Goal: Task Accomplishment & Management: Manage account settings

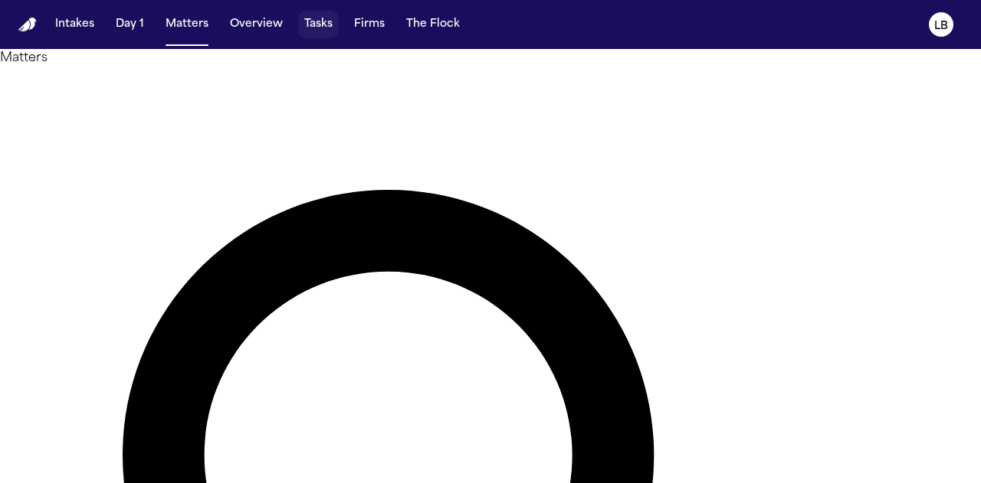
click at [322, 23] on button "Tasks" at bounding box center [318, 25] width 41 height 28
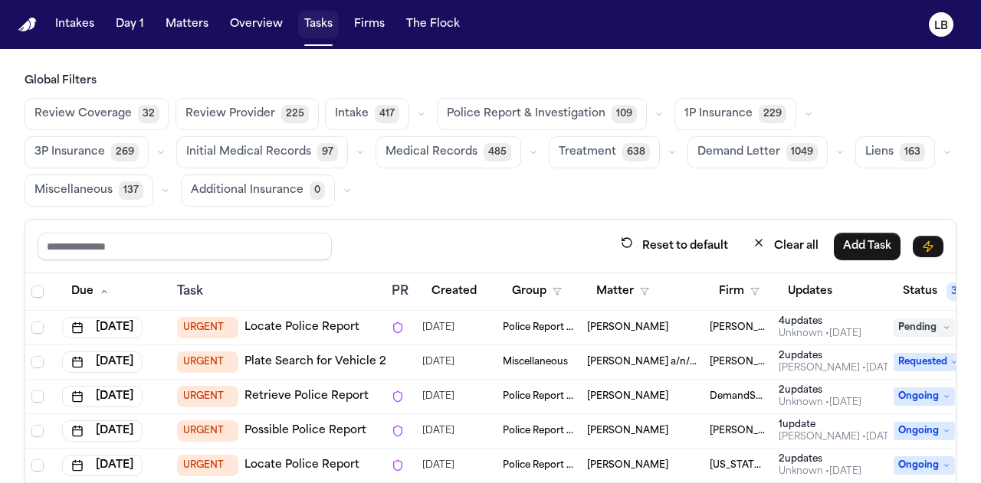
click at [302, 13] on span "button" at bounding box center [318, 25] width 41 height 34
click at [315, 22] on span "button" at bounding box center [318, 25] width 41 height 34
click at [650, 286] on span "button" at bounding box center [490, 430] width 930 height 315
click at [617, 289] on span "button" at bounding box center [490, 430] width 930 height 315
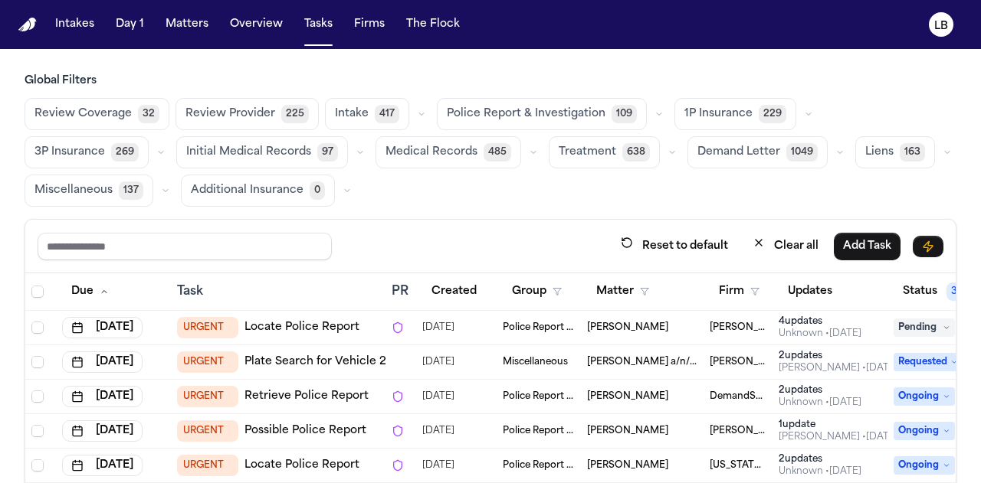
click at [647, 291] on span "button" at bounding box center [490, 430] width 930 height 315
click at [594, 287] on span "button" at bounding box center [490, 430] width 930 height 315
click at [614, 285] on span "button" at bounding box center [490, 430] width 930 height 315
click at [745, 291] on span "button" at bounding box center [490, 430] width 930 height 315
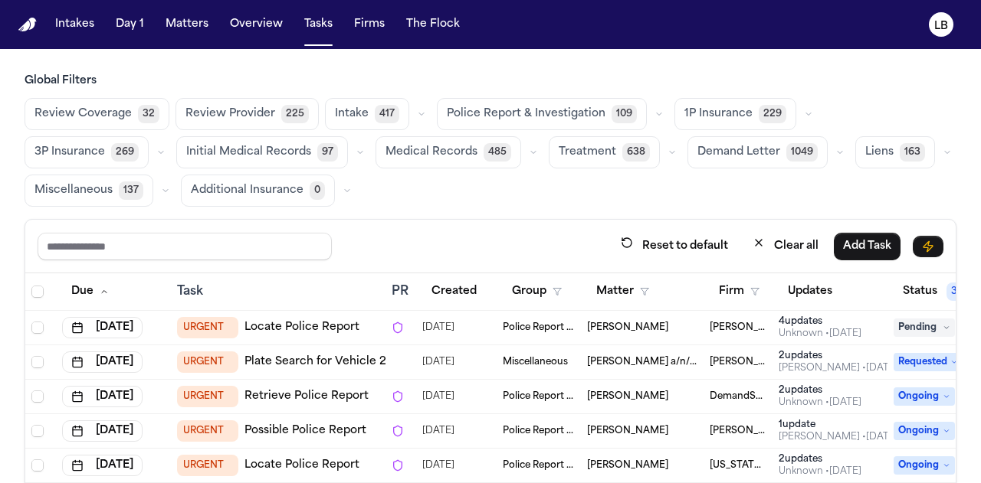
click at [745, 291] on span "button" at bounding box center [490, 430] width 930 height 315
